Goal: Find specific page/section: Find specific page/section

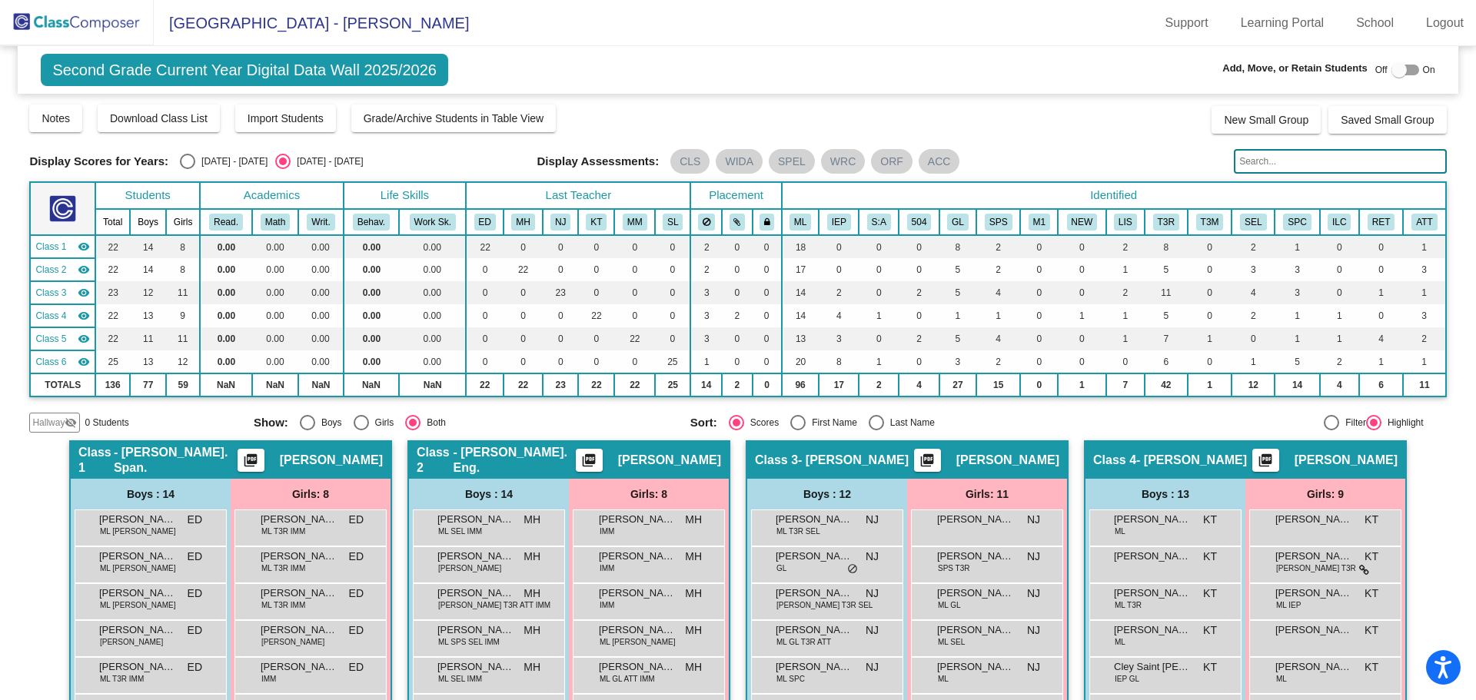
click at [111, 18] on img at bounding box center [77, 22] width 154 height 45
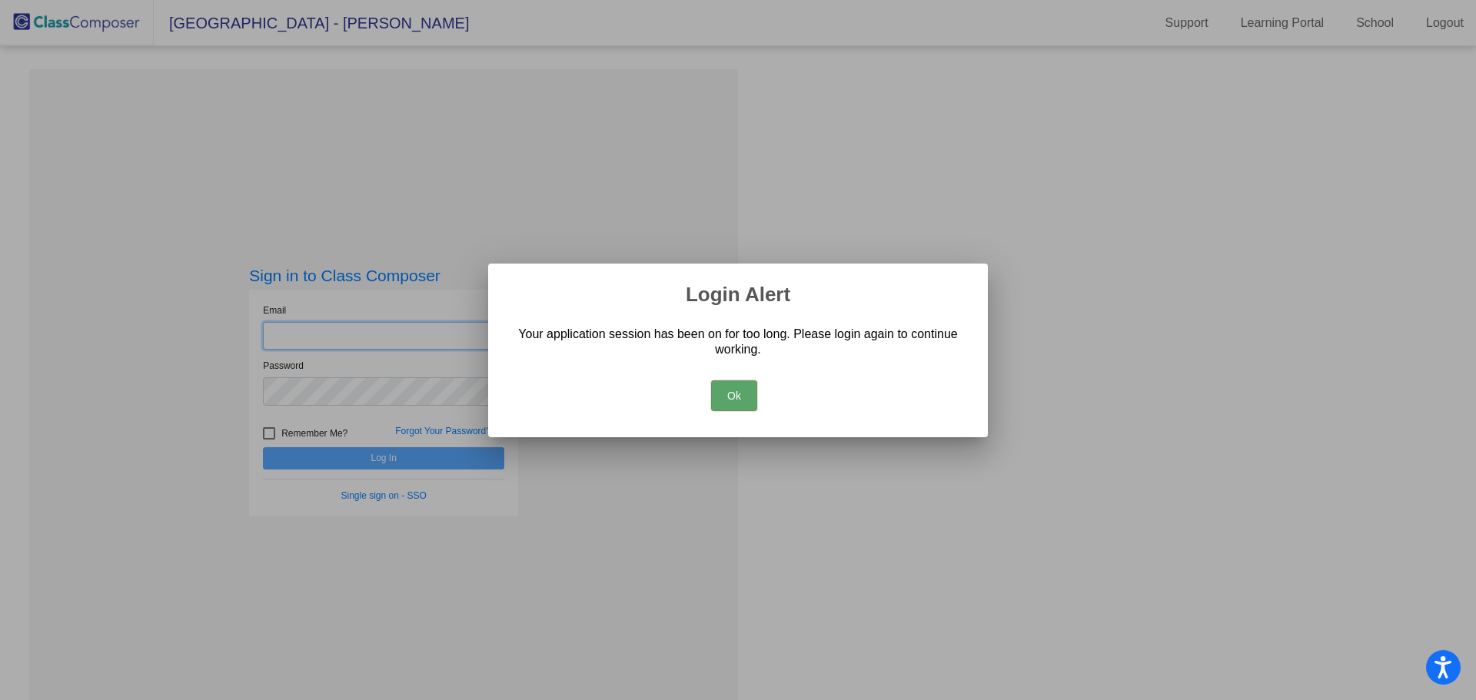
type input "[PERSON_NAME][EMAIL_ADDRESS][PERSON_NAME][DOMAIN_NAME]"
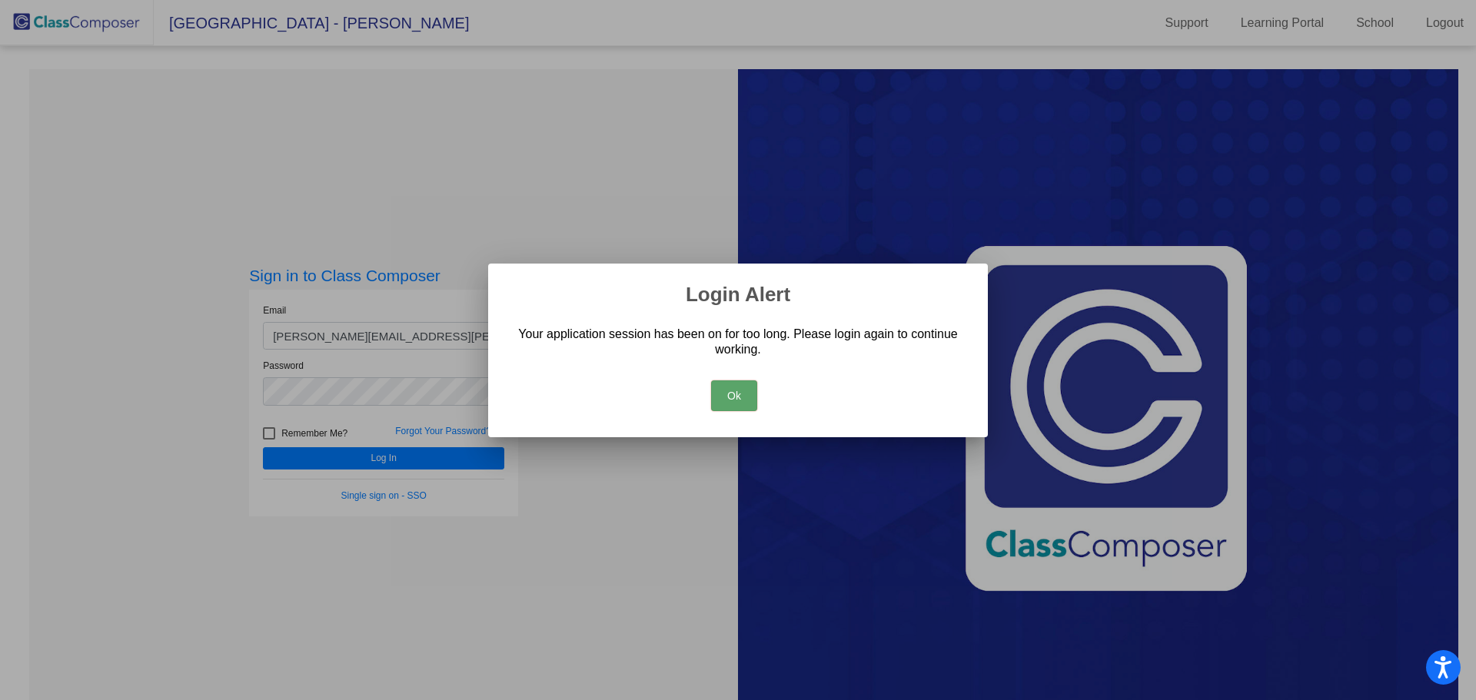
drag, startPoint x: 745, startPoint y: 392, endPoint x: 721, endPoint y: 403, distance: 26.5
click at [742, 393] on button "Ok" at bounding box center [734, 395] width 46 height 31
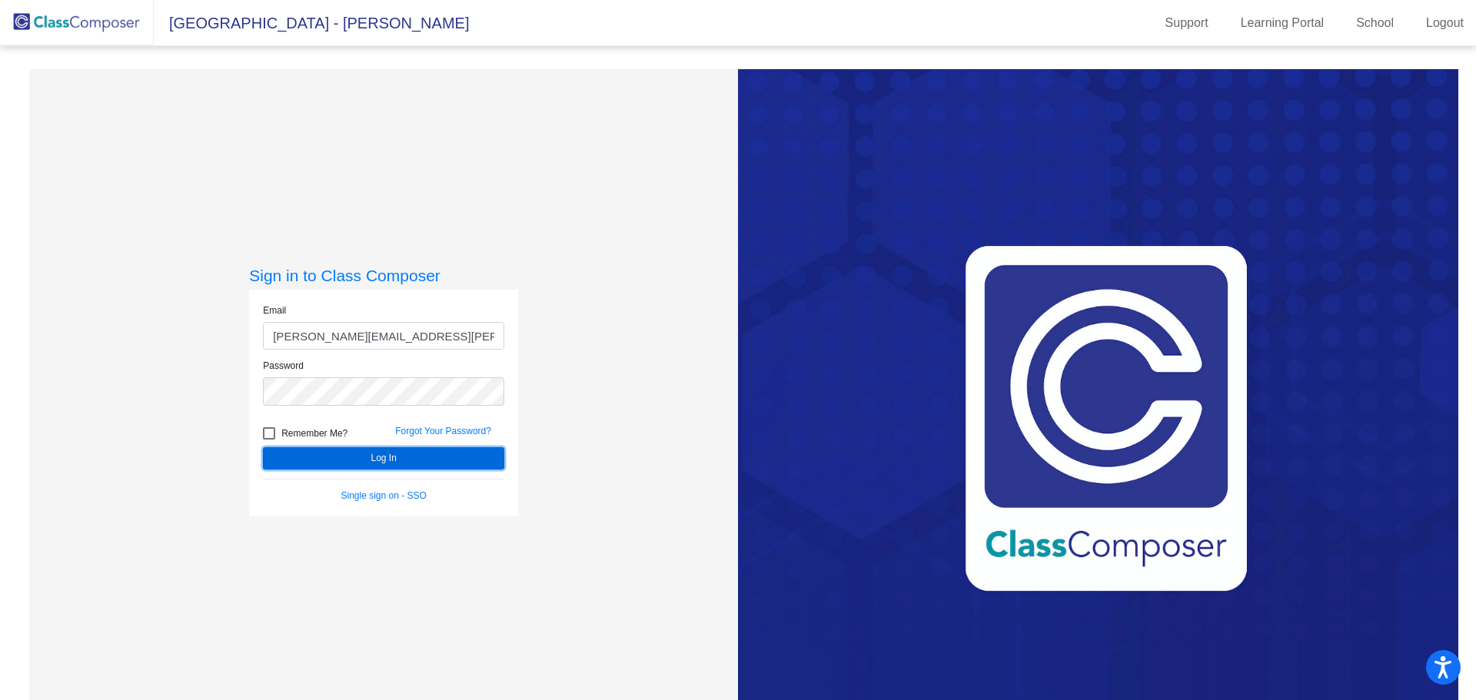
click at [466, 468] on button "Log In" at bounding box center [383, 458] width 241 height 22
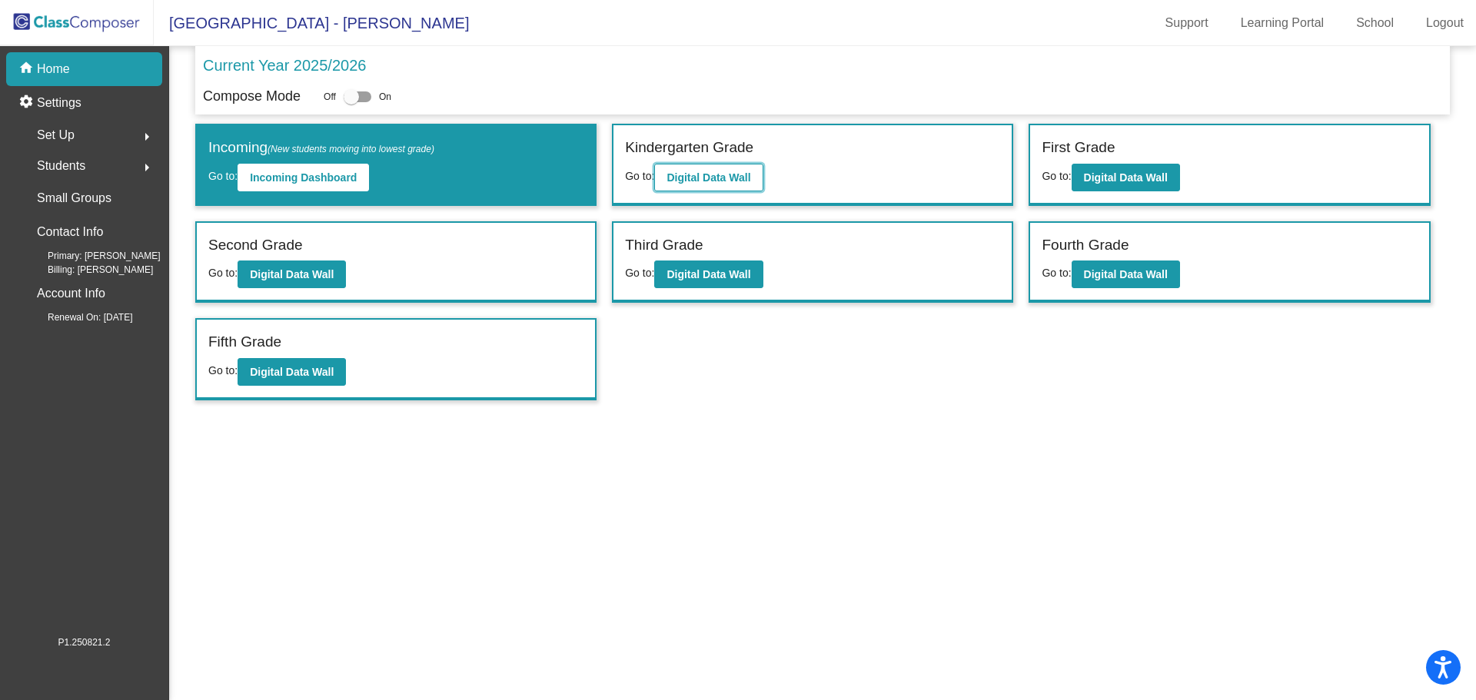
click at [731, 174] on b "Digital Data Wall" at bounding box center [708, 177] width 84 height 12
